Goal: Information Seeking & Learning: Learn about a topic

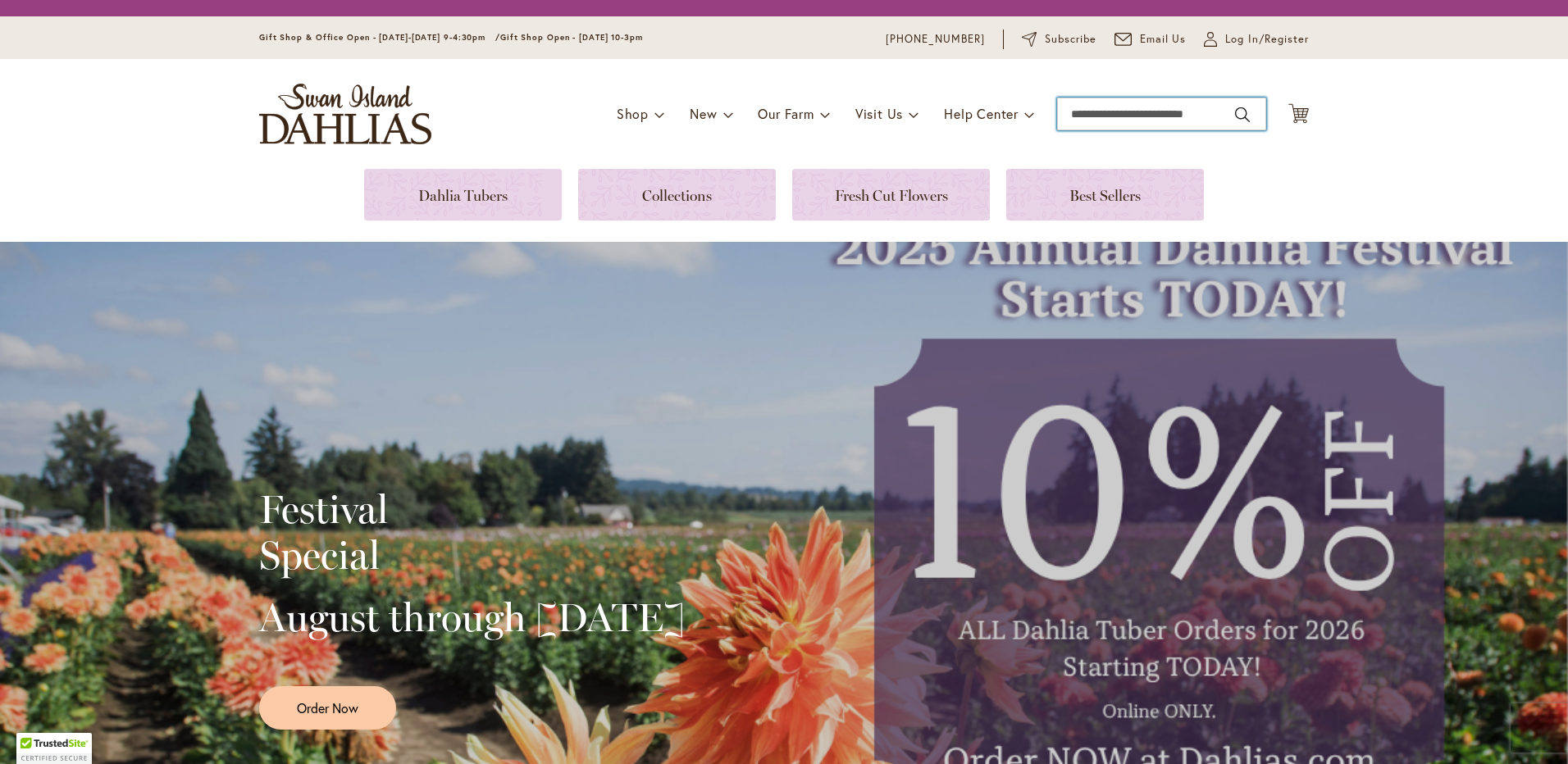
click at [1168, 112] on input "Search" at bounding box center [1161, 114] width 209 height 33
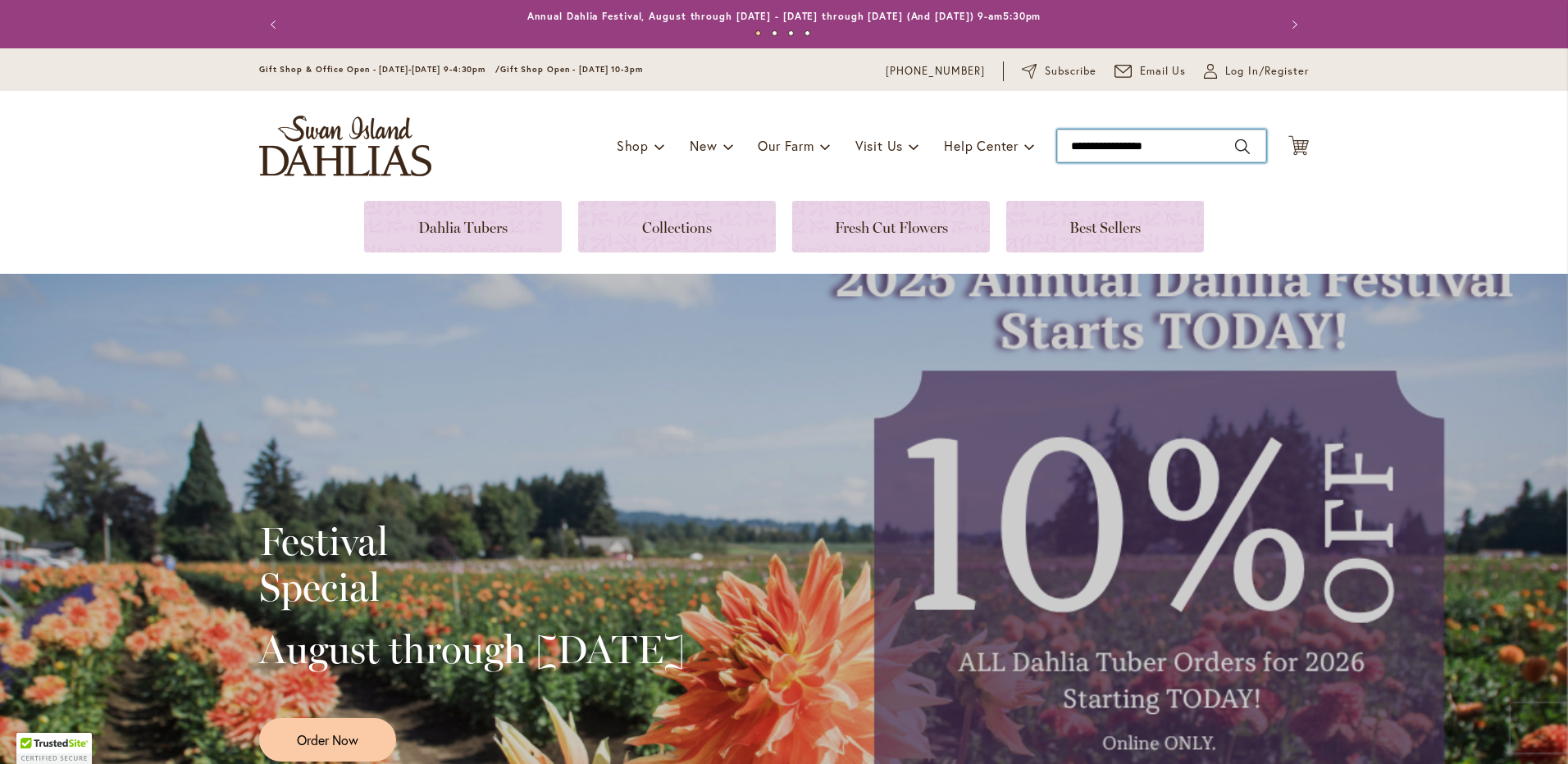
type input "**********"
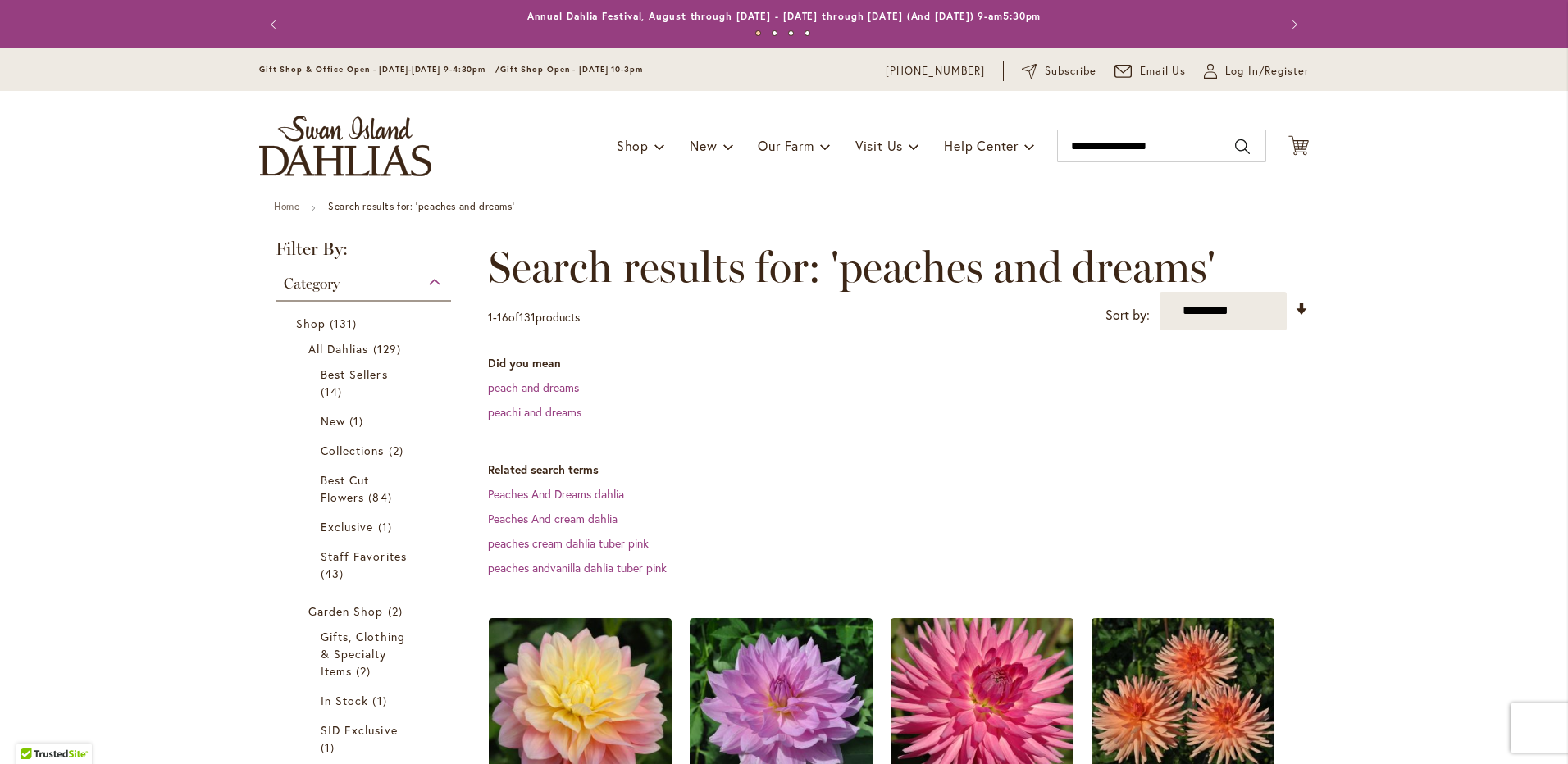
scroll to position [246, 0]
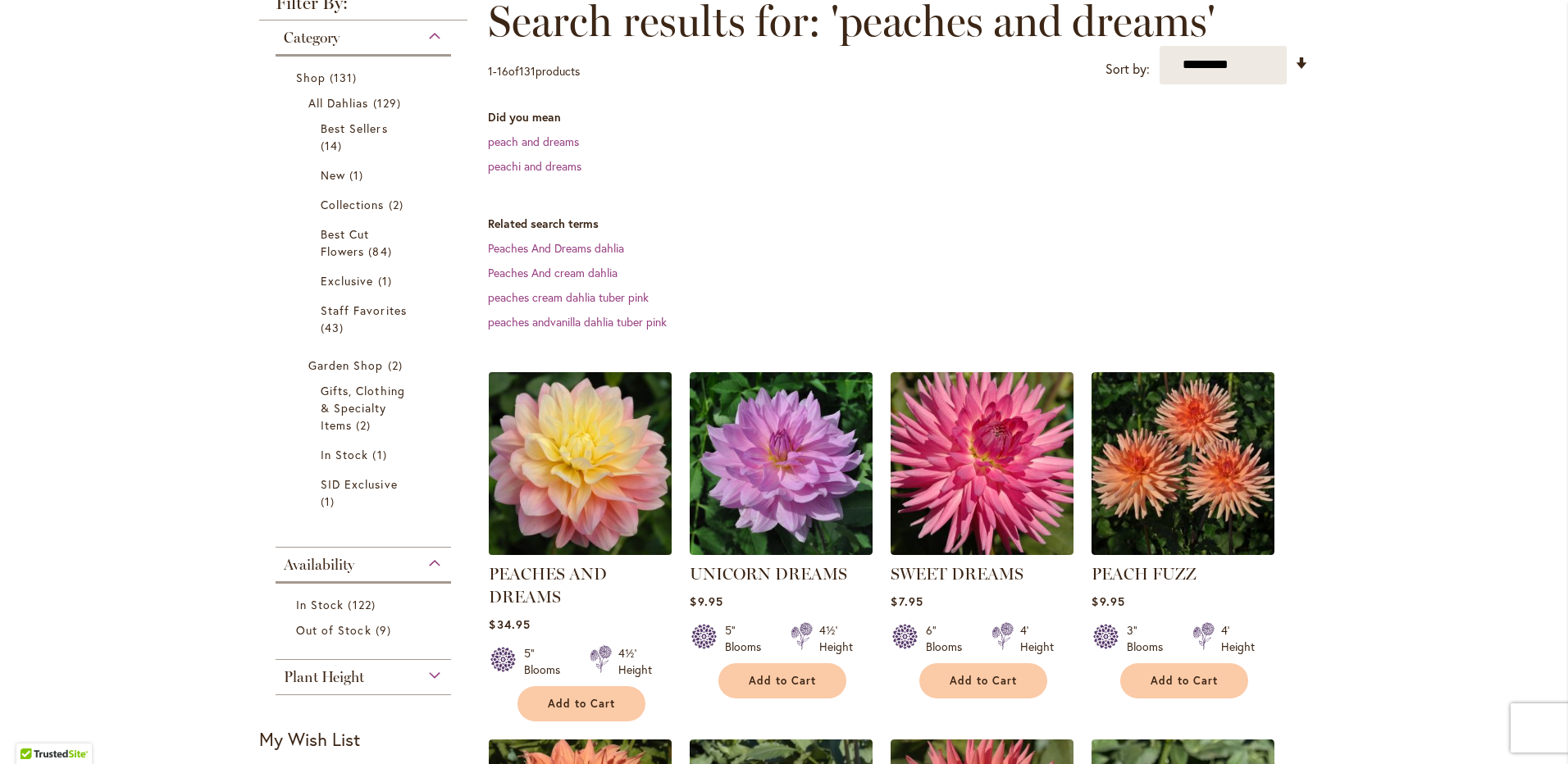
click at [597, 443] on img at bounding box center [580, 463] width 191 height 191
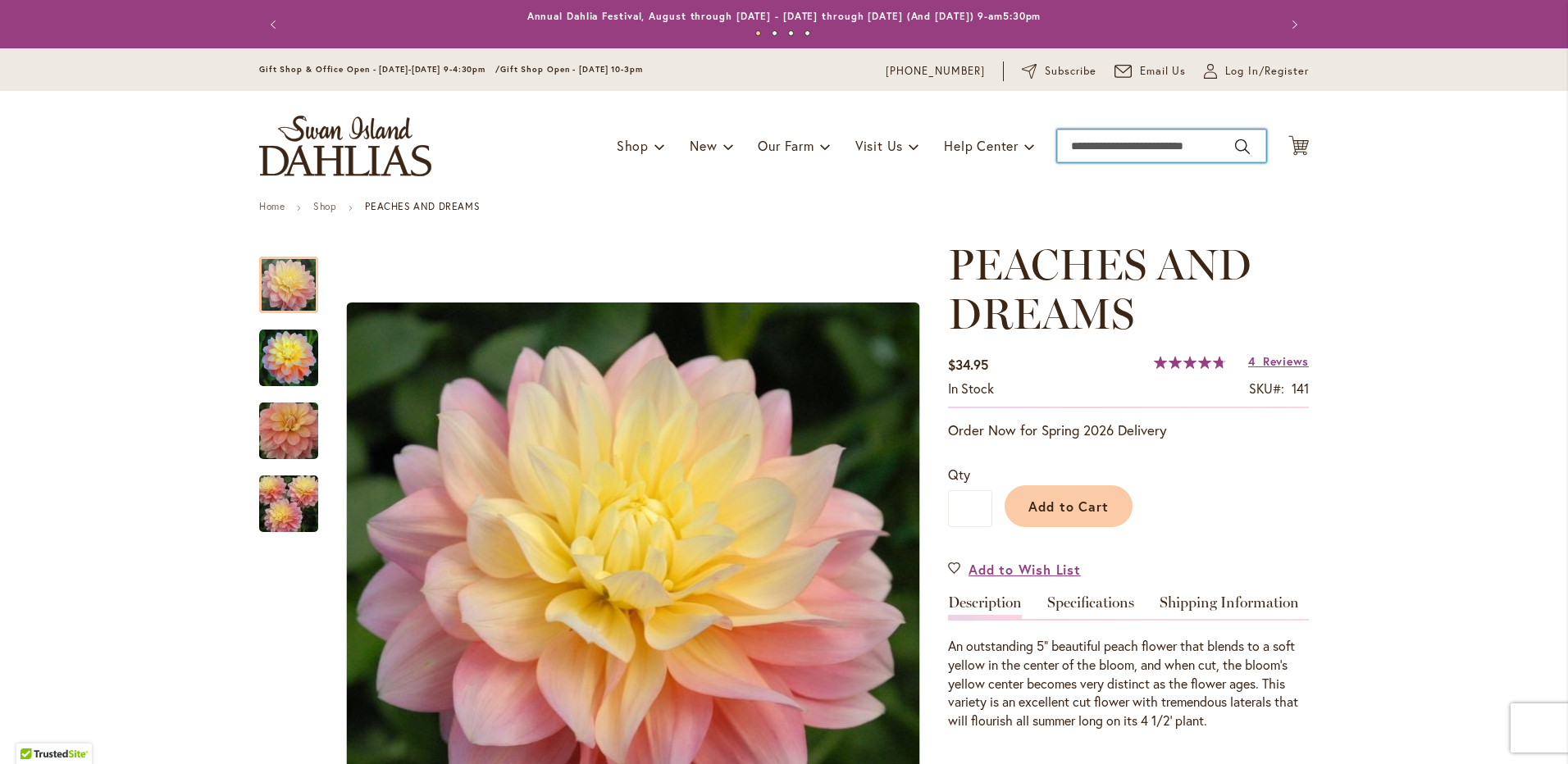
click at [1114, 147] on input "Search" at bounding box center [1161, 146] width 209 height 33
type input "**********"
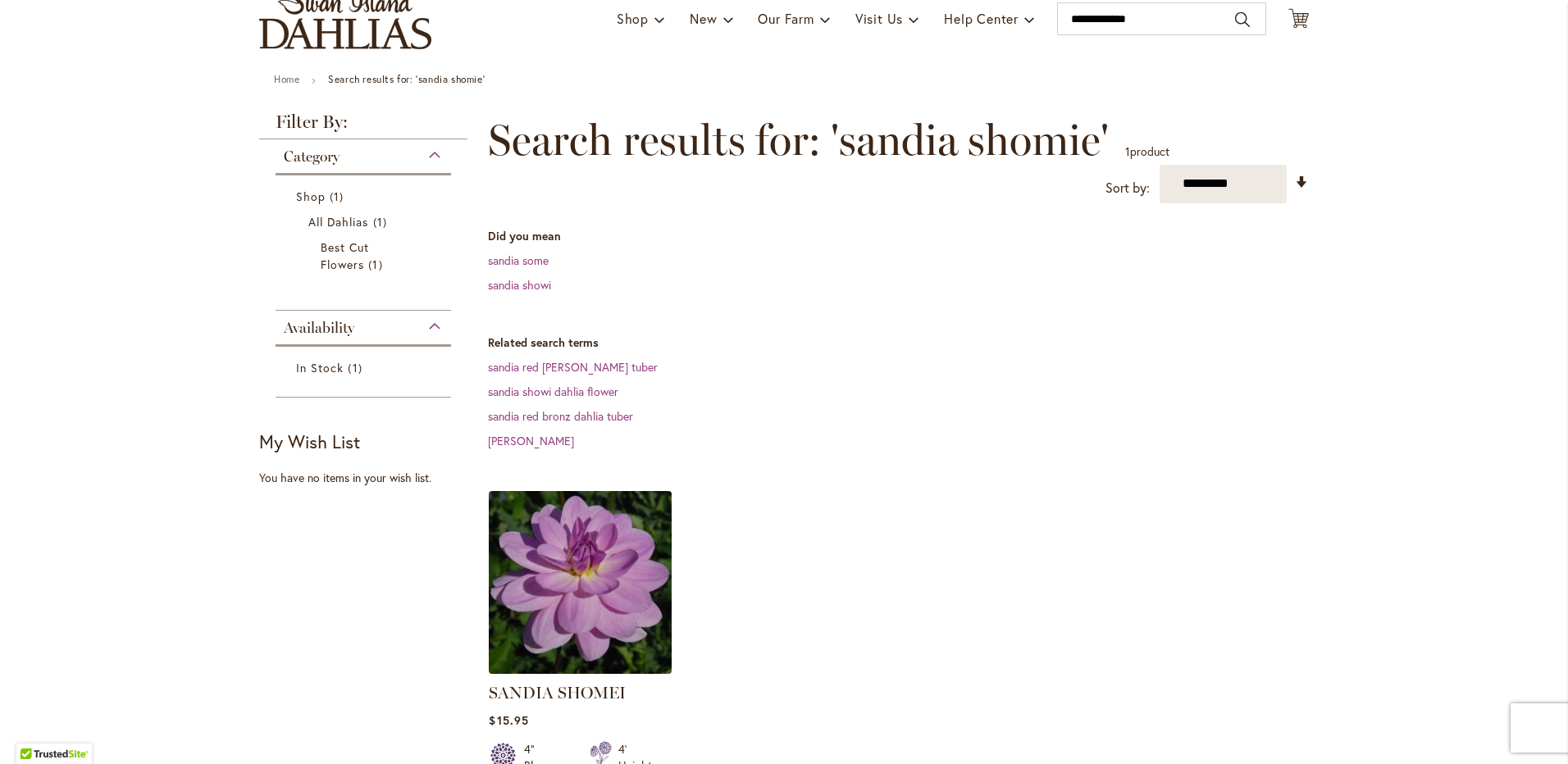
scroll to position [246, 0]
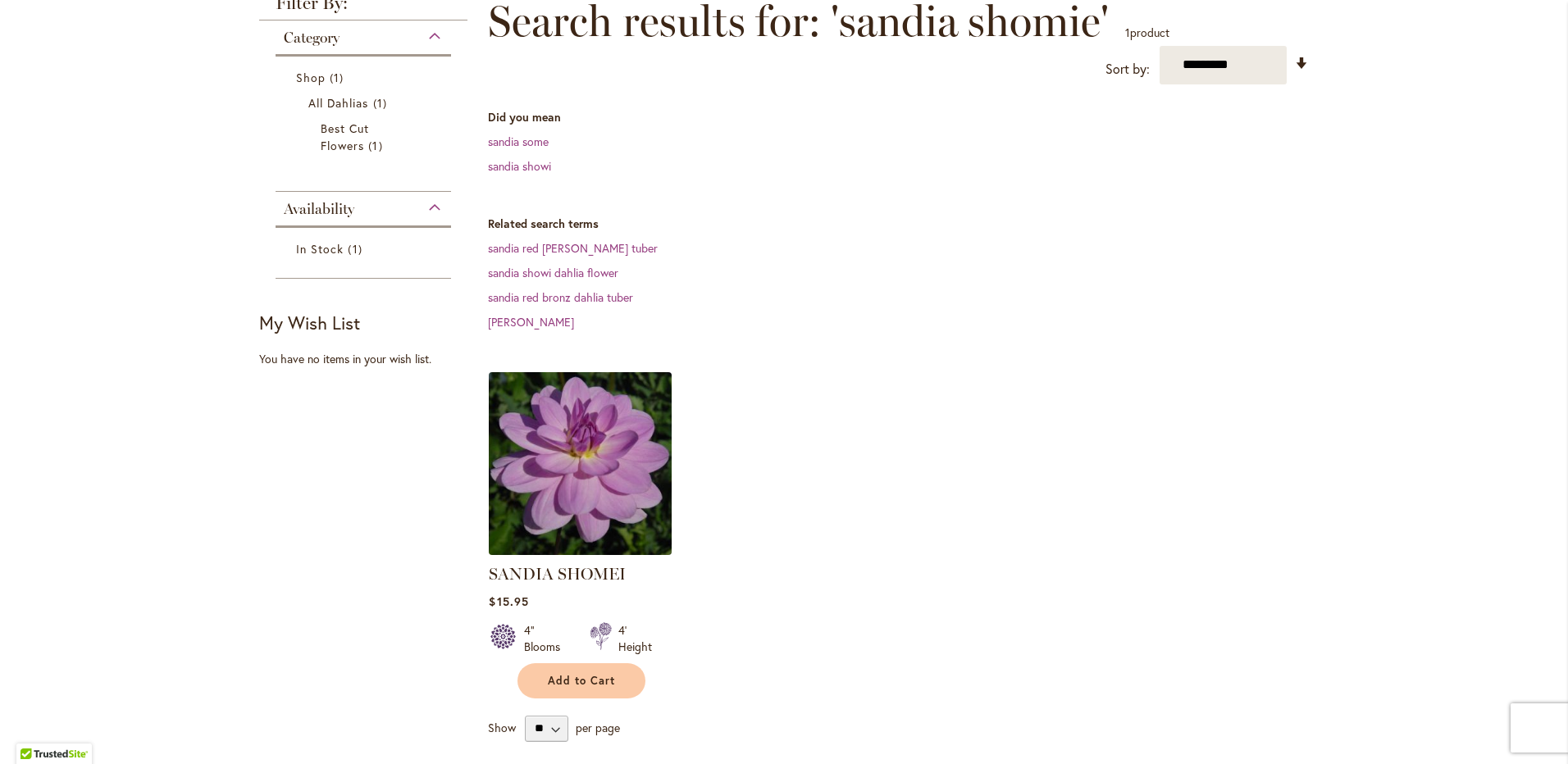
click at [609, 497] on img at bounding box center [580, 463] width 191 height 191
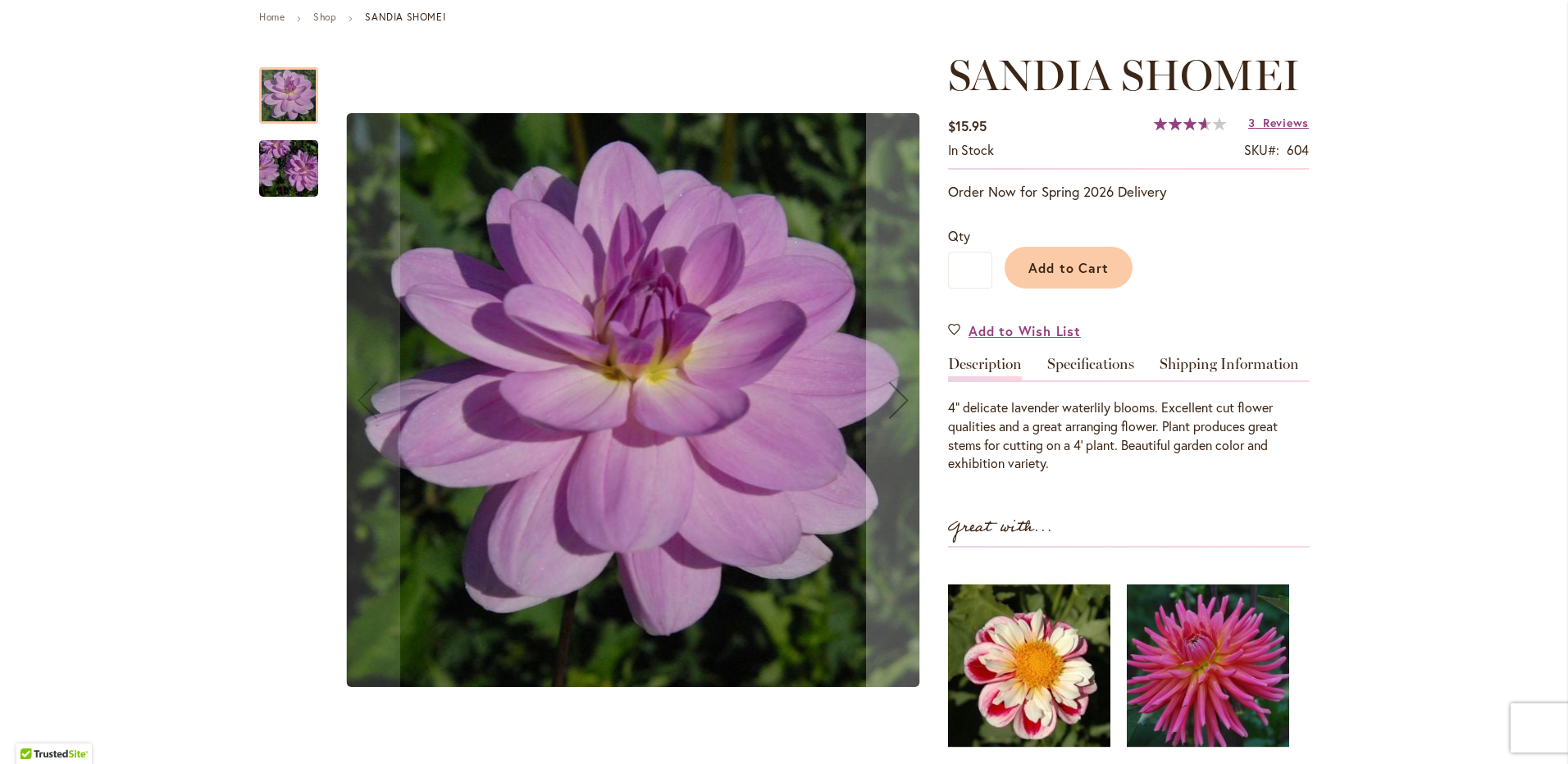
scroll to position [164, 0]
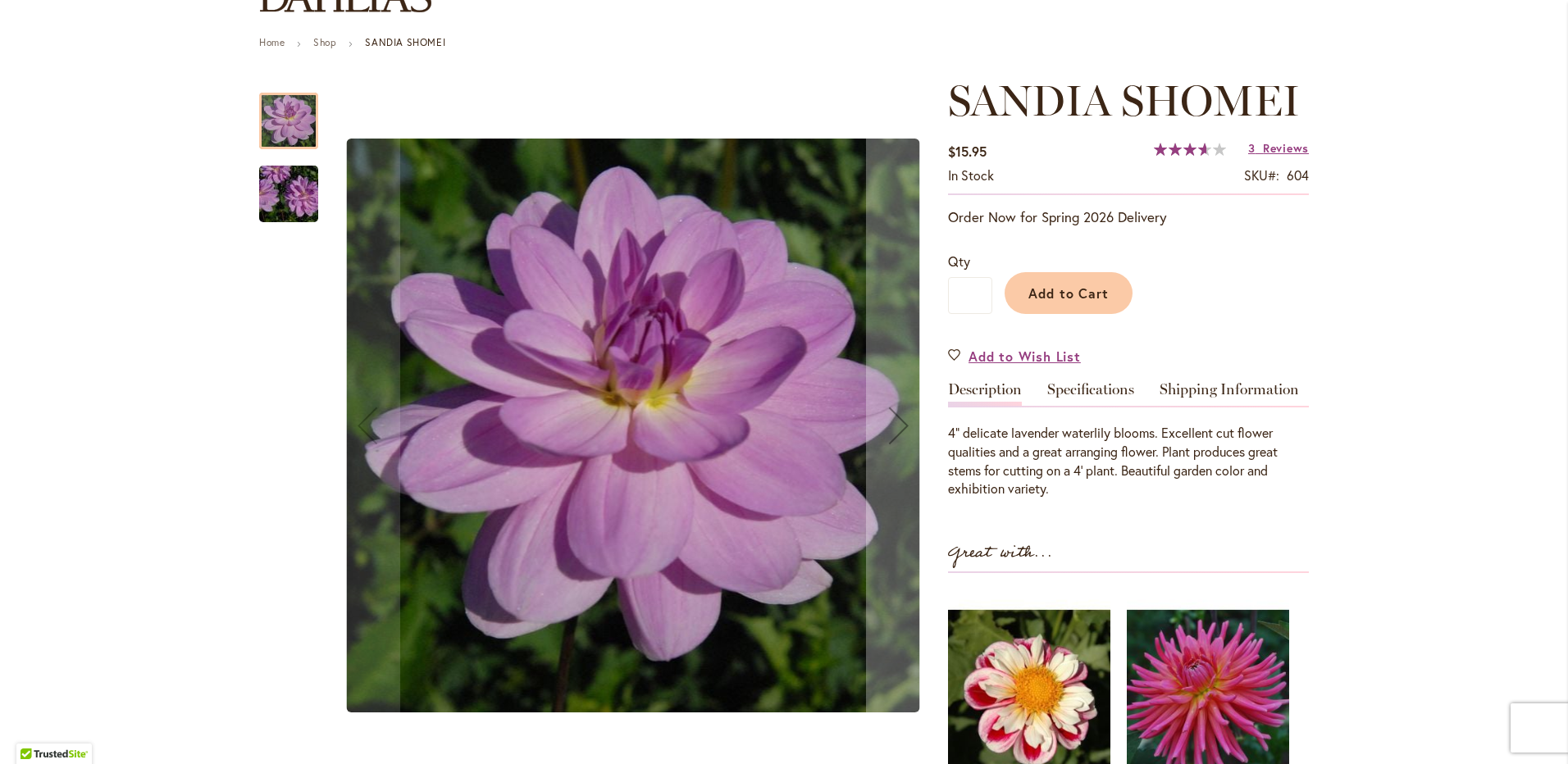
click at [279, 202] on img "SANDIA SHOMEI" at bounding box center [288, 194] width 118 height 78
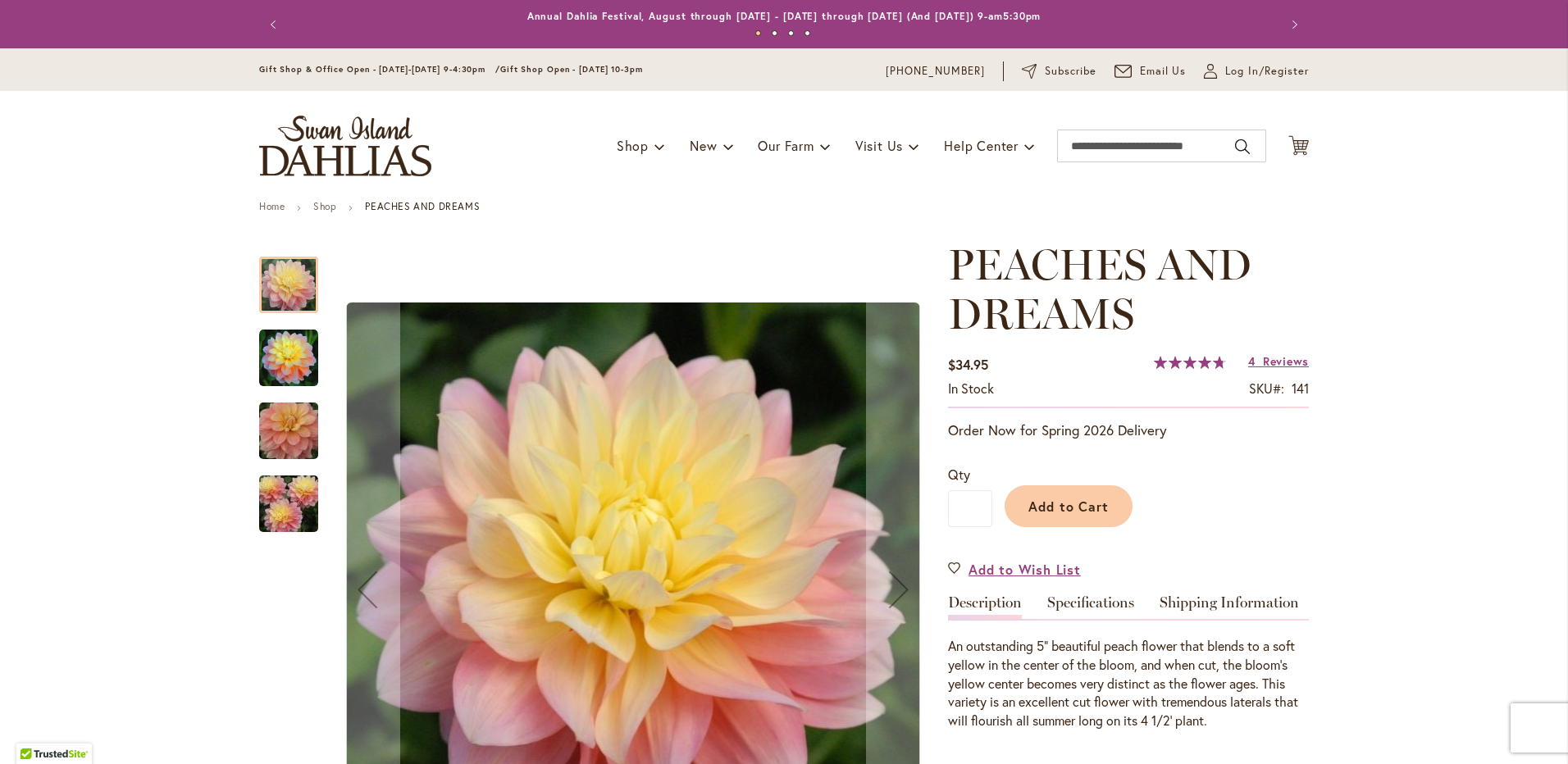
scroll to position [164, 0]
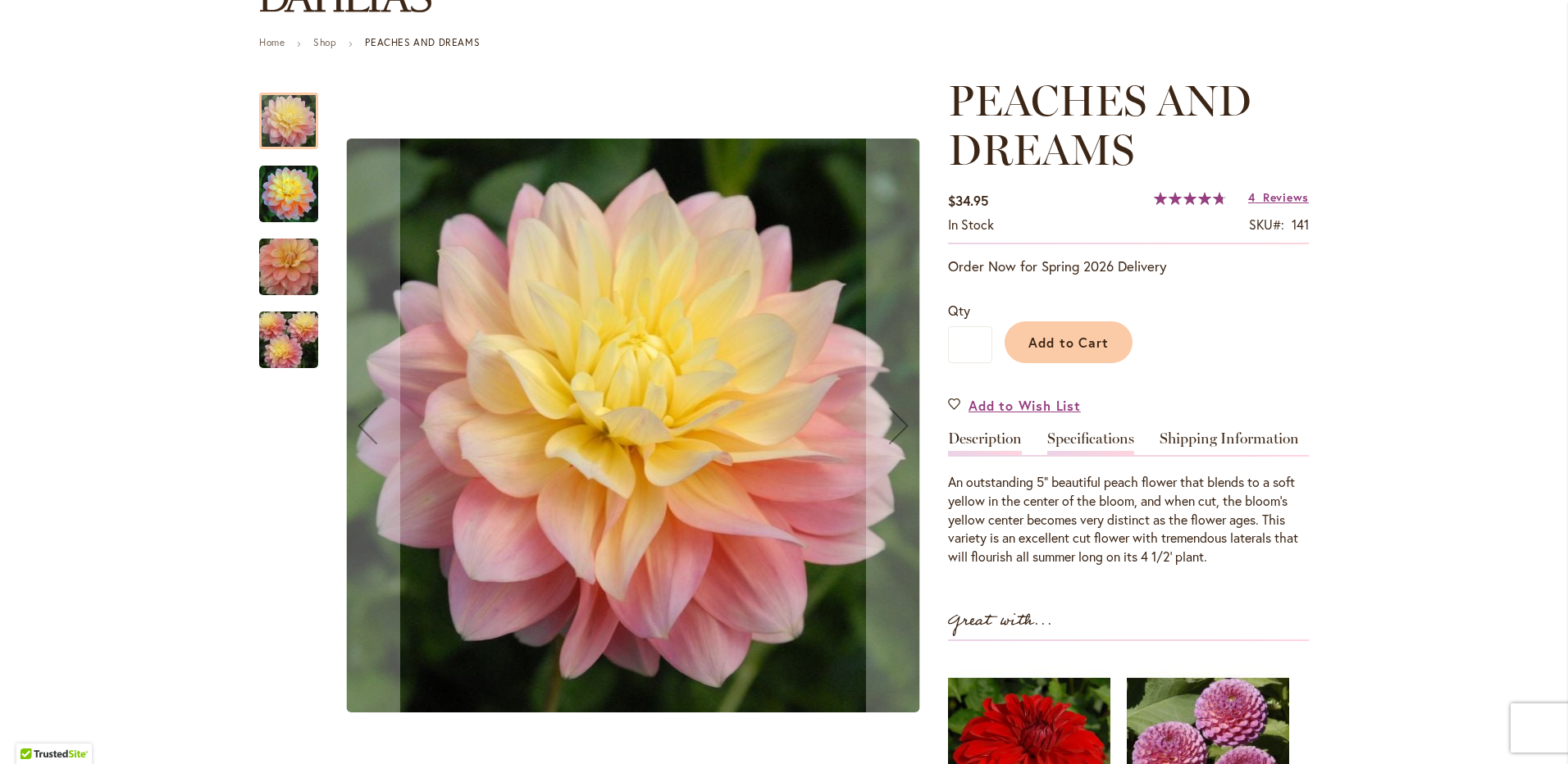
click at [1069, 440] on link "Specifications" at bounding box center [1090, 443] width 87 height 24
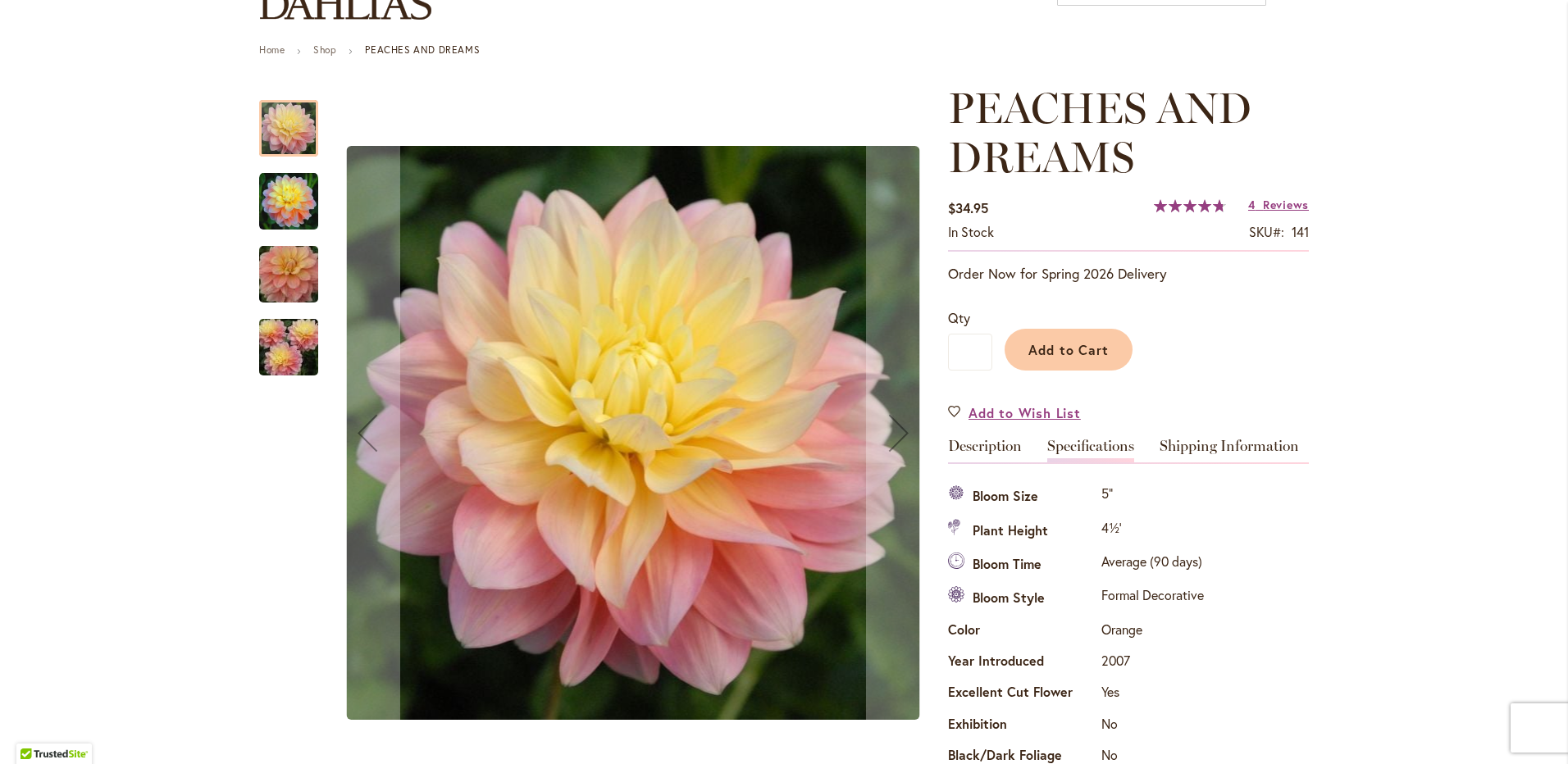
scroll to position [185, 0]
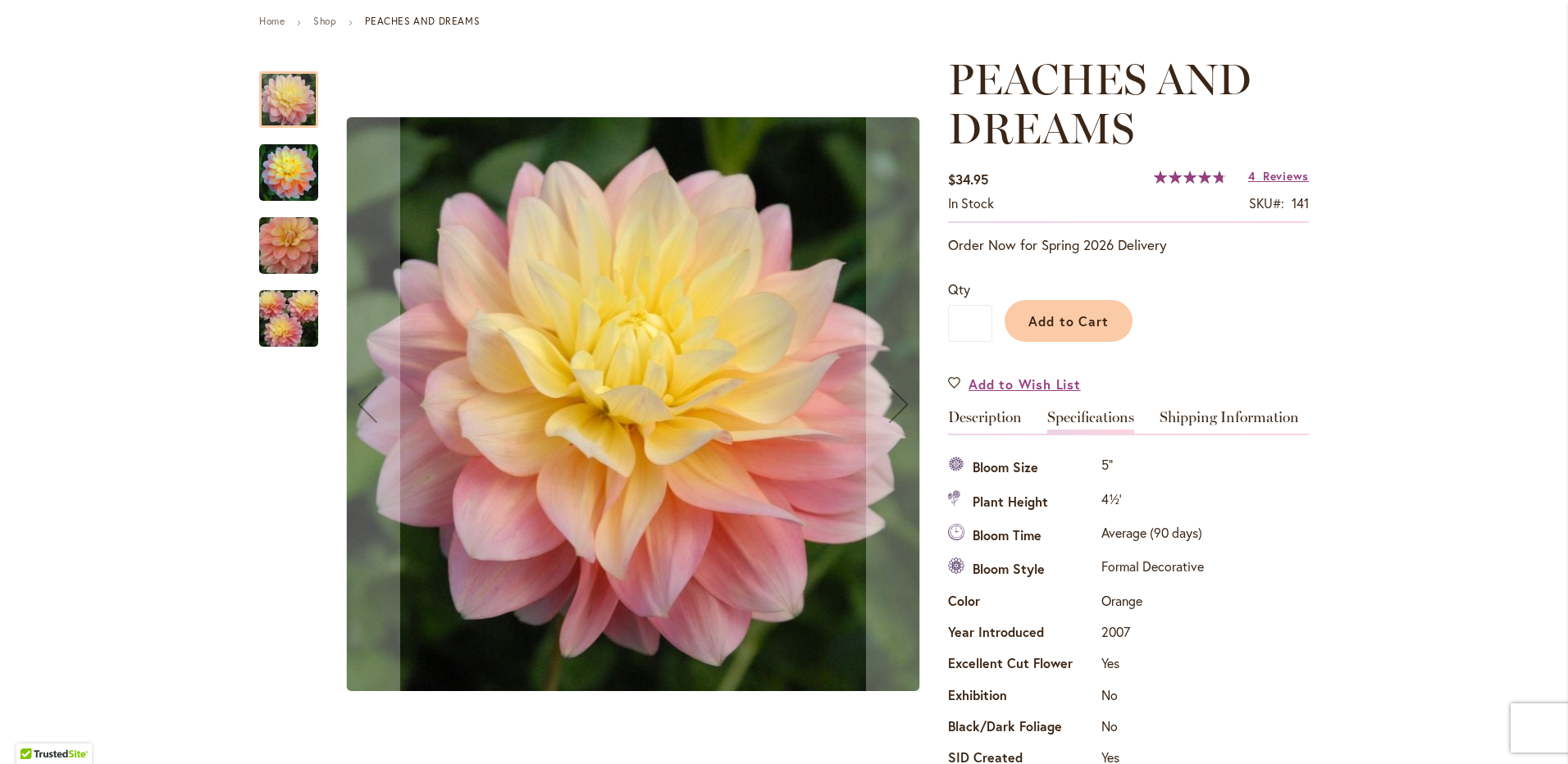
click at [285, 311] on img "PEACHES AND DREAMS" at bounding box center [288, 318] width 118 height 78
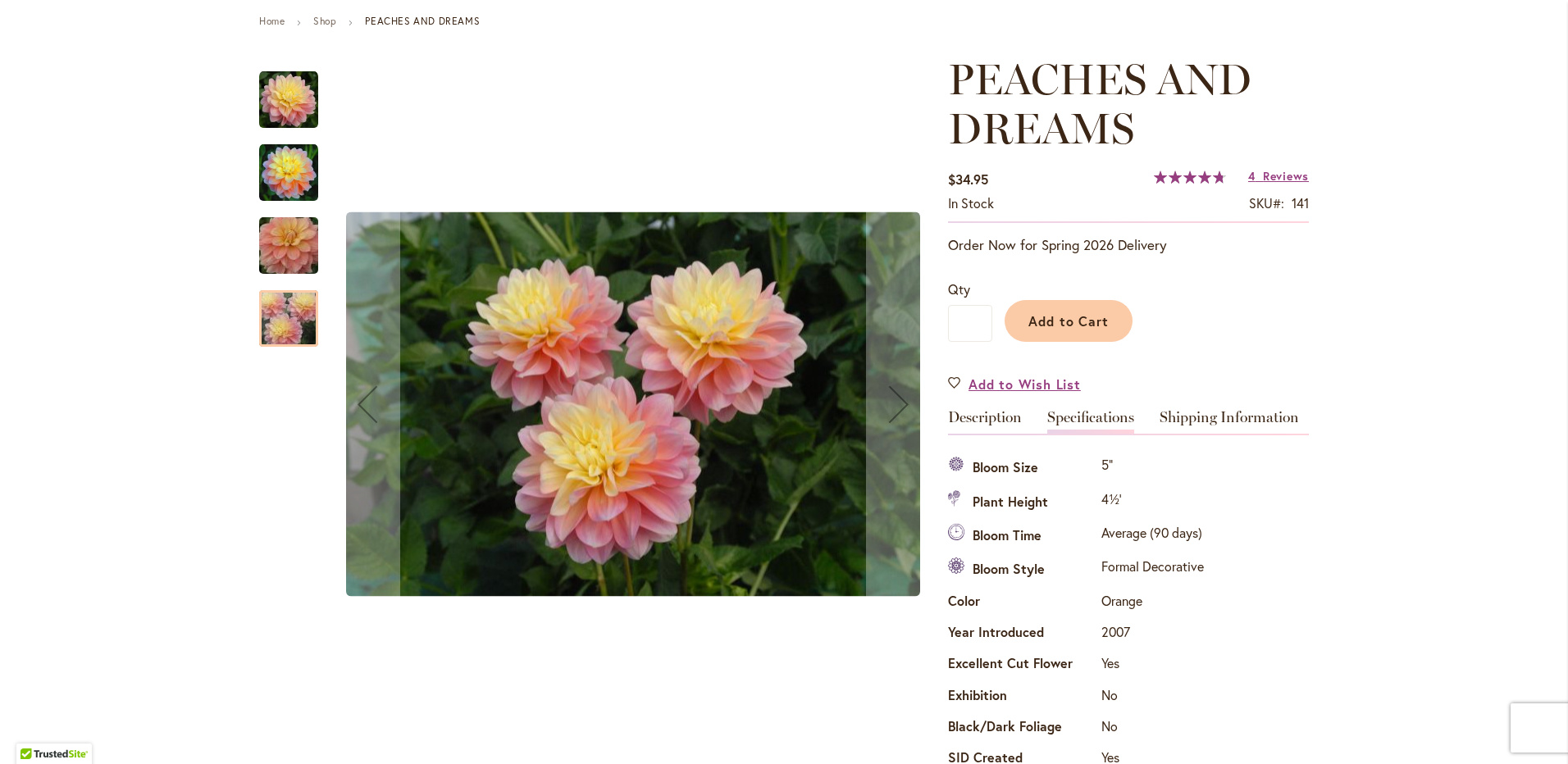
click at [290, 247] on img "PEACHES AND DREAMS" at bounding box center [288, 246] width 118 height 78
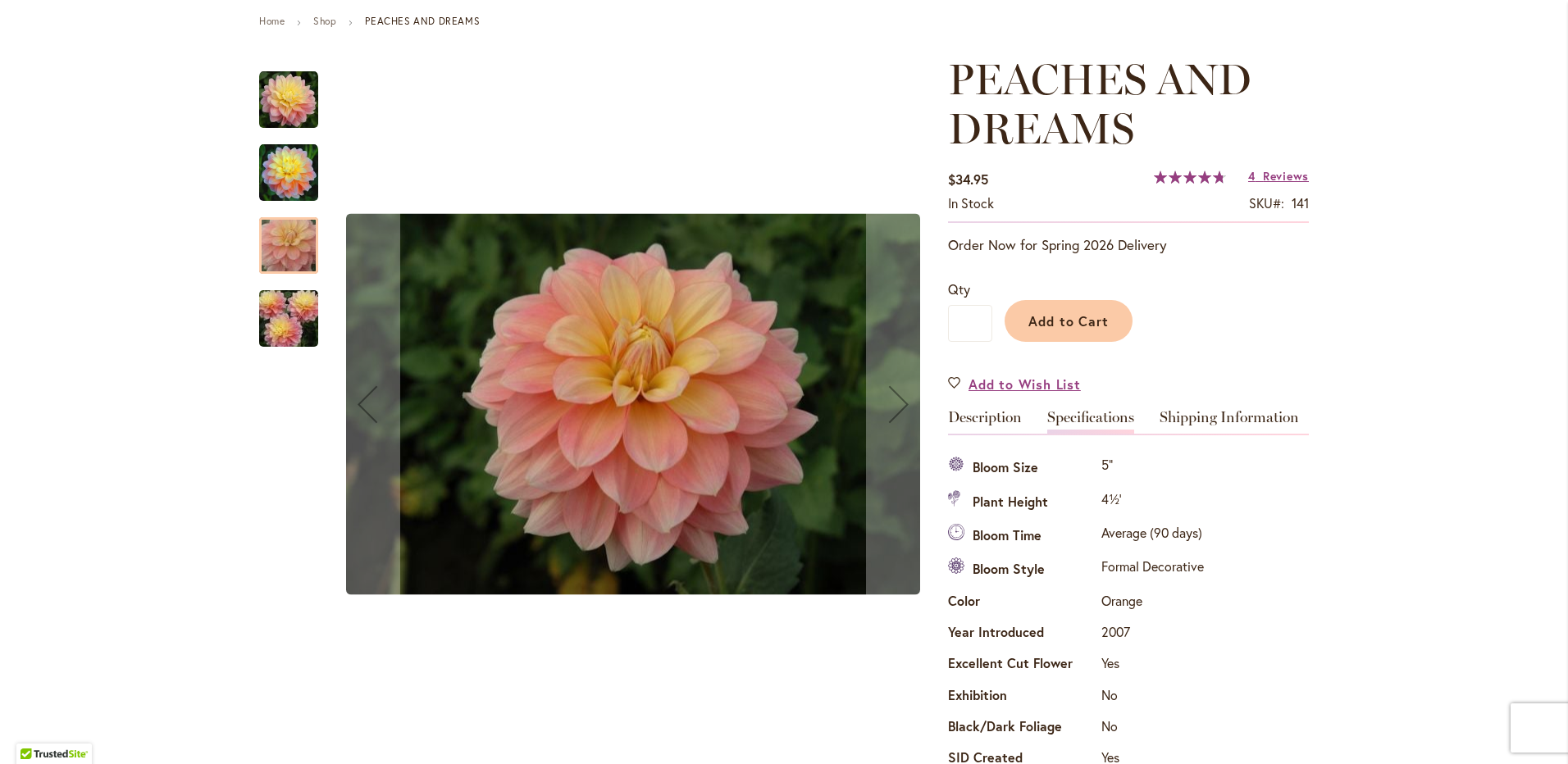
click at [277, 187] on img "PEACHES AND DREAMS" at bounding box center [288, 172] width 59 height 59
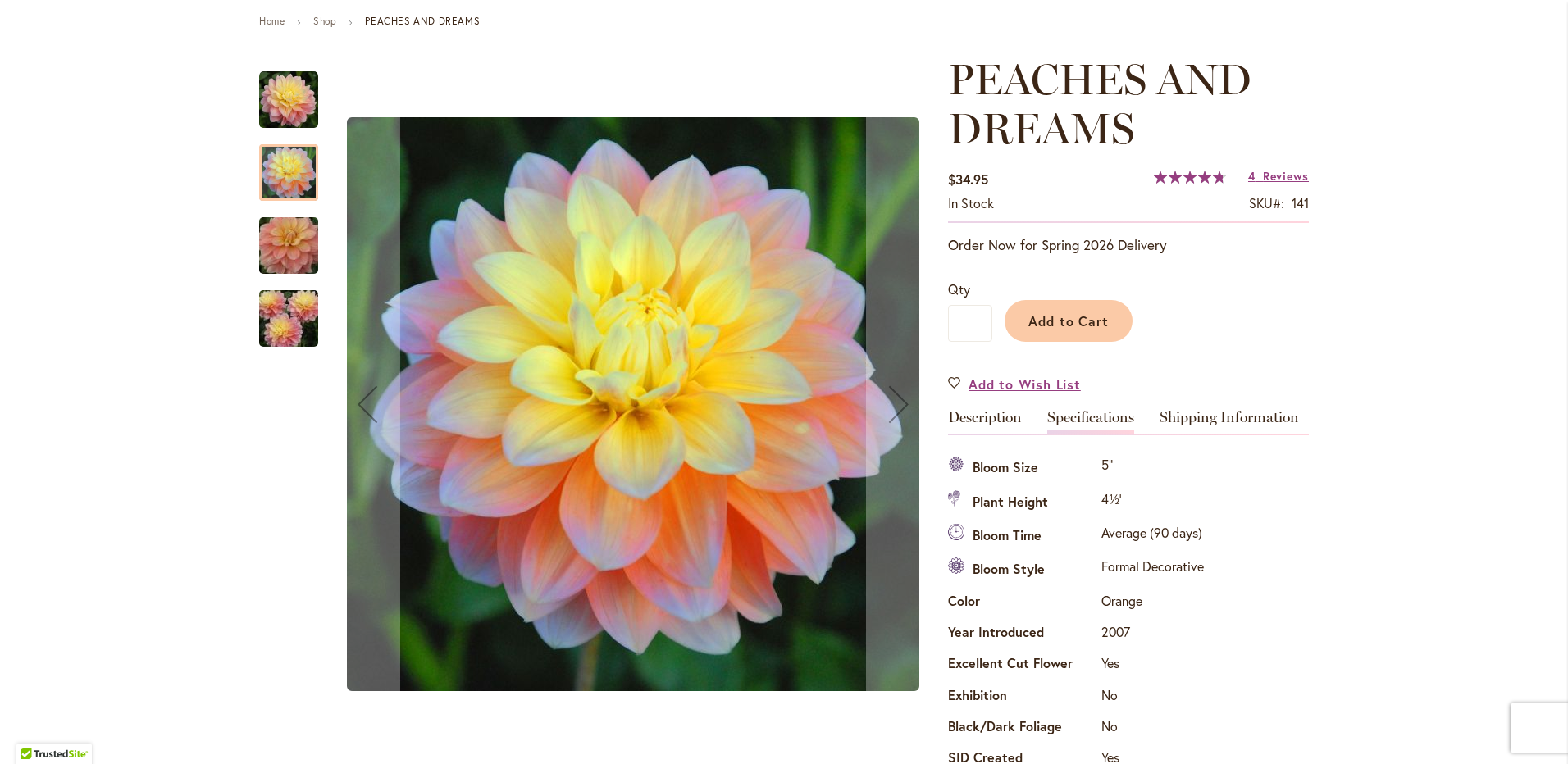
click at [267, 114] on img "PEACHES AND DREAMS" at bounding box center [288, 100] width 59 height 59
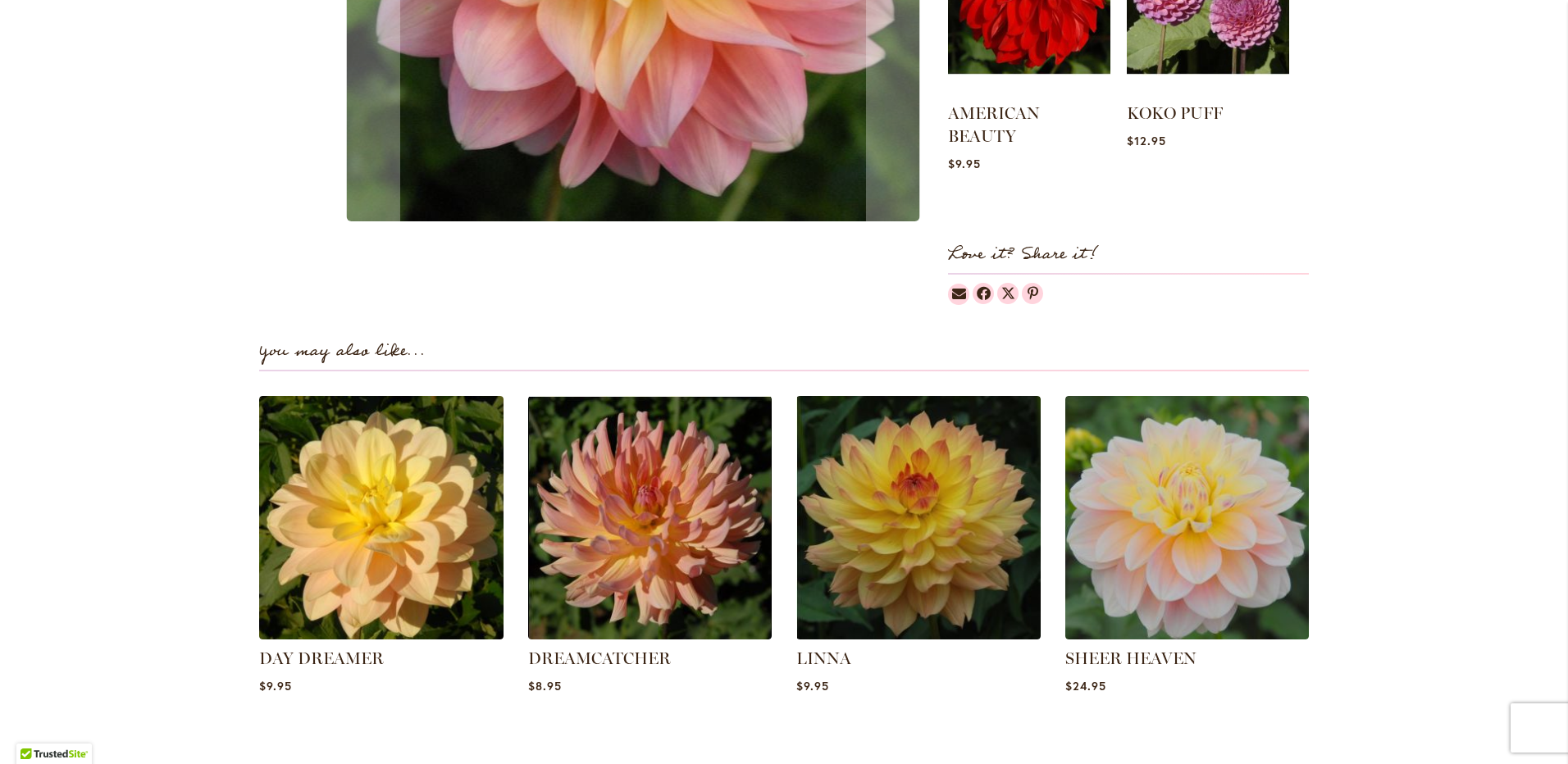
scroll to position [1169, 0]
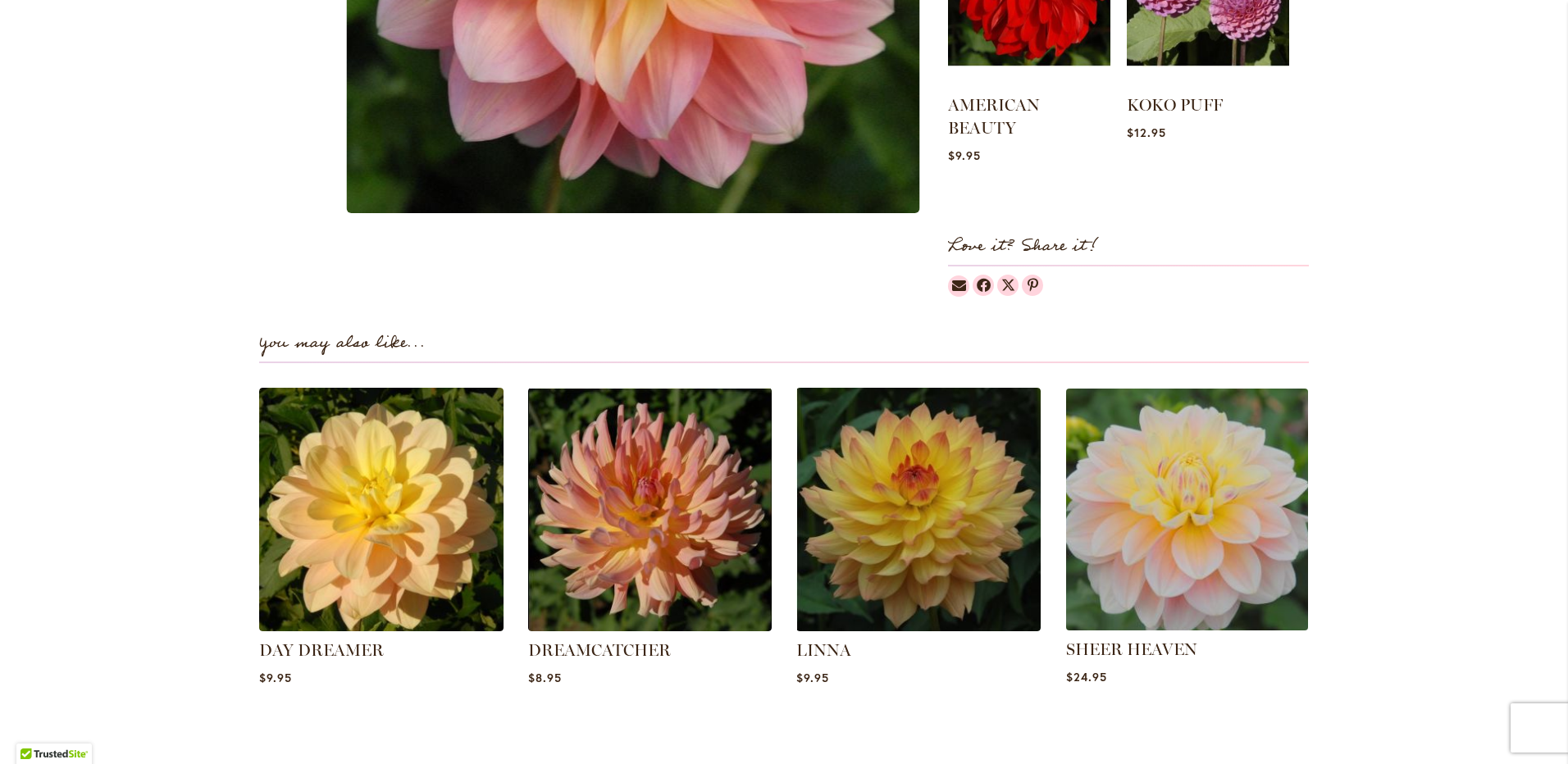
click at [1174, 480] on img at bounding box center [1186, 509] width 254 height 254
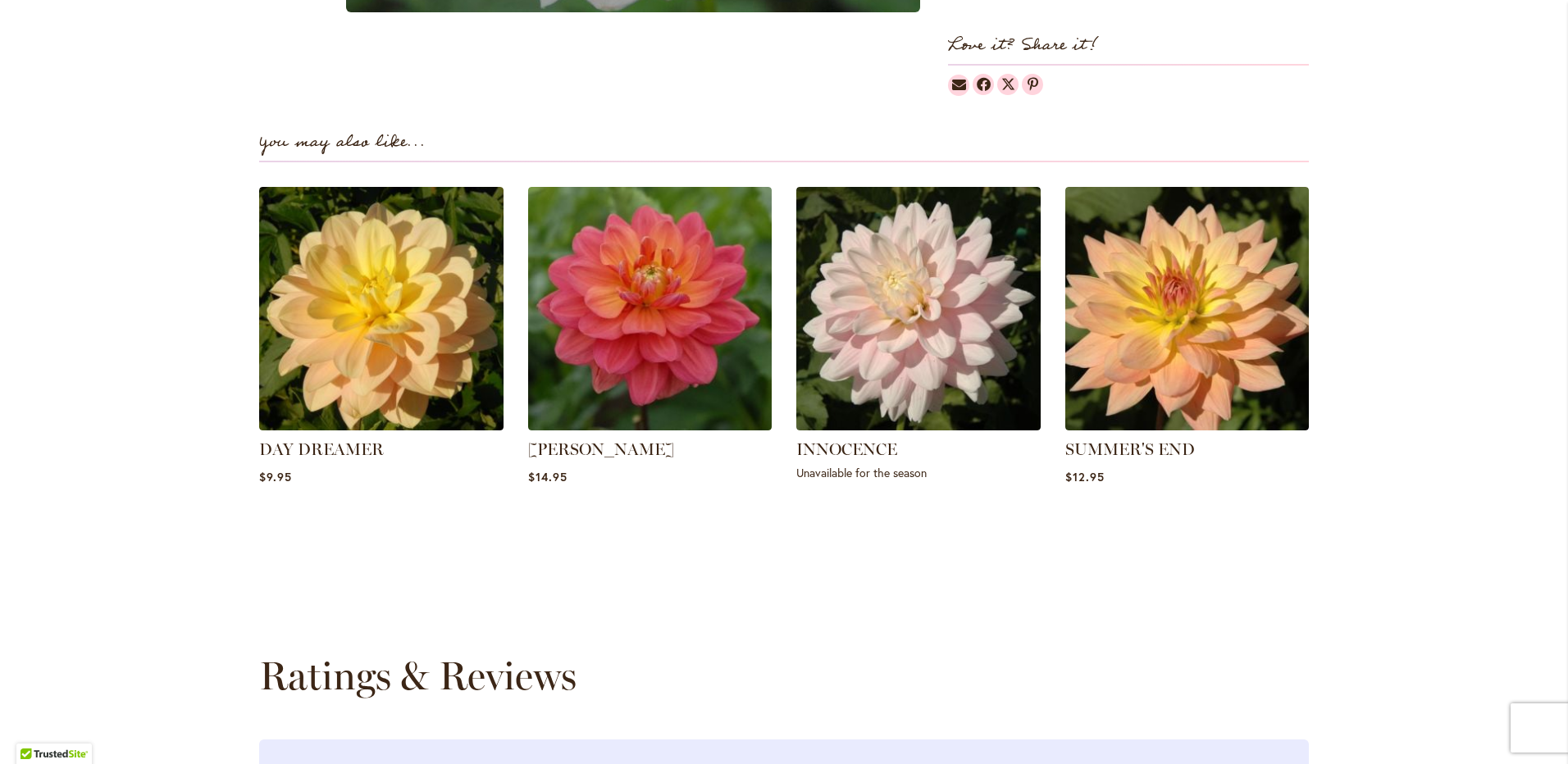
scroll to position [984, 0]
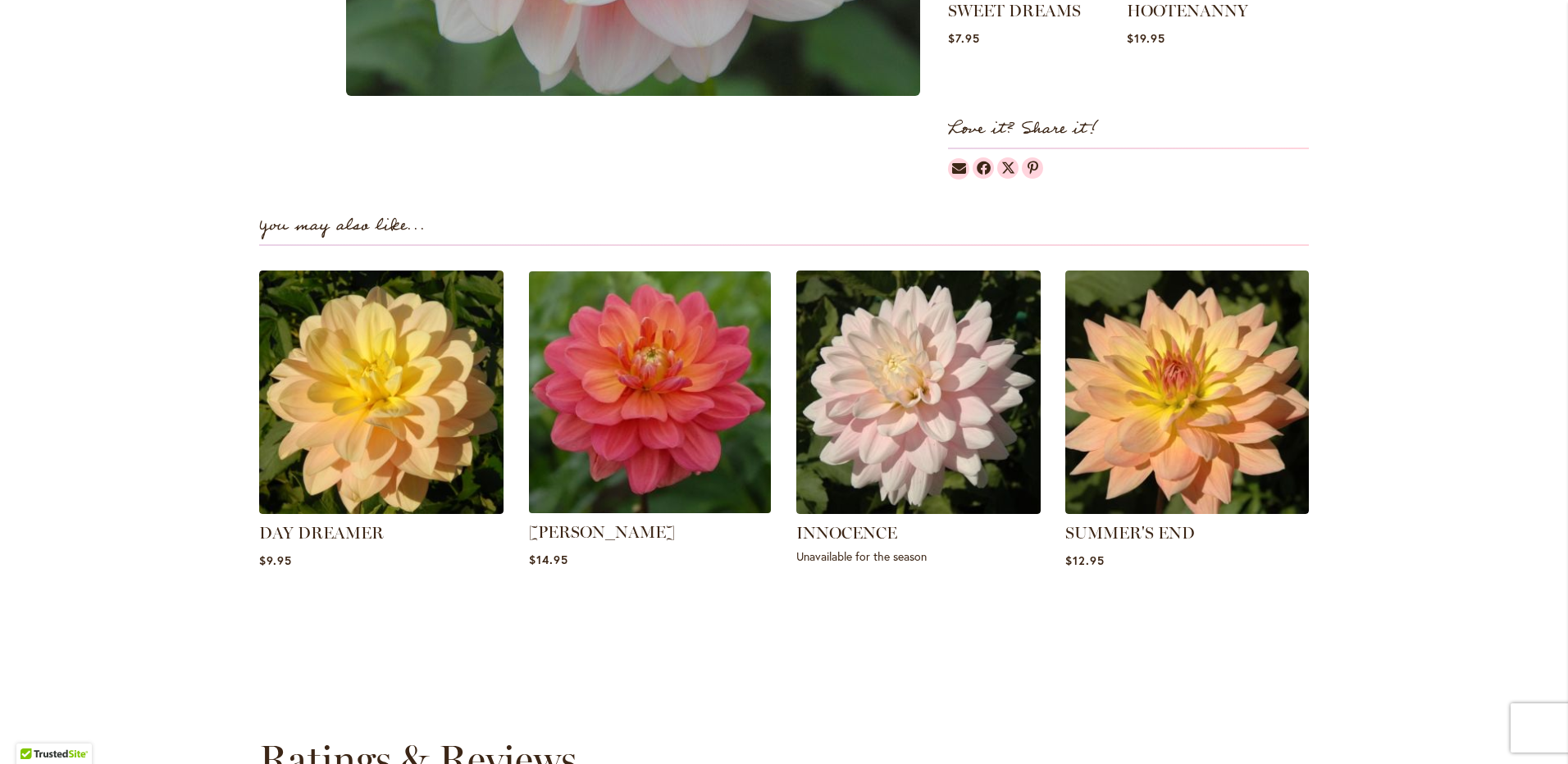
click at [674, 409] on img at bounding box center [649, 391] width 254 height 254
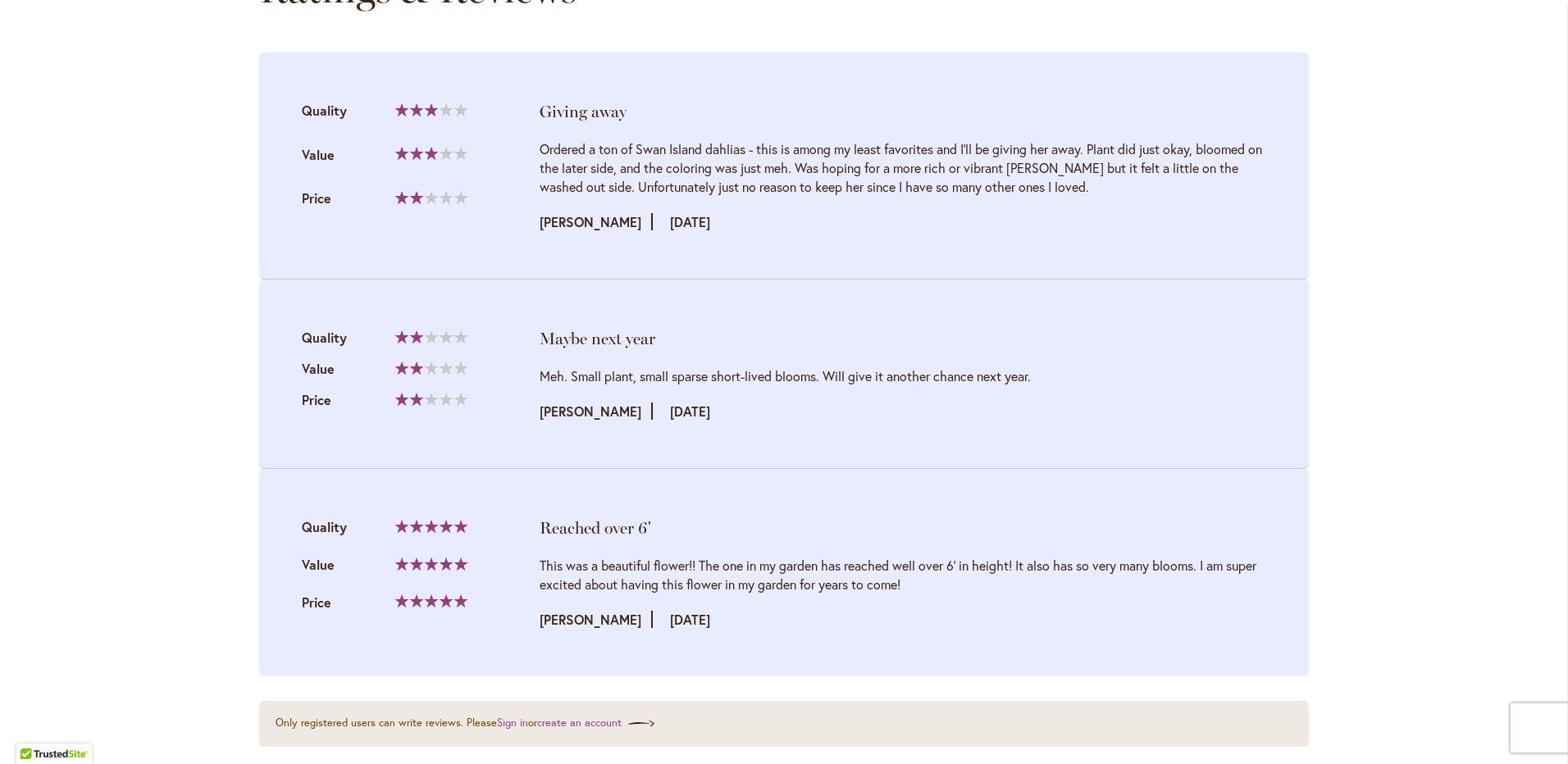
scroll to position [1804, 0]
